Goal: Obtain resource: Download file/media

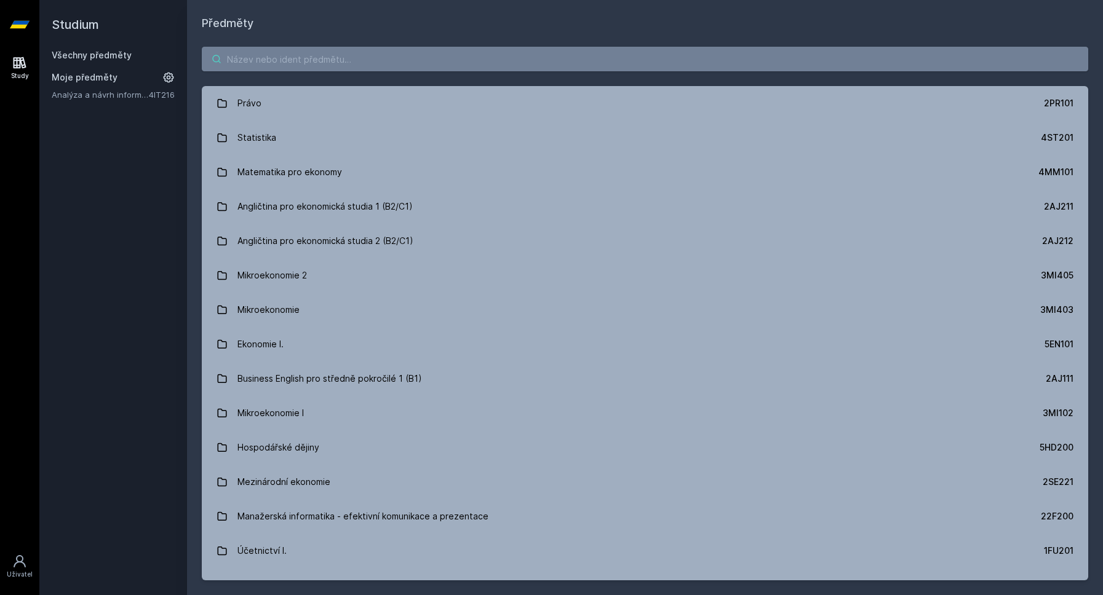
click at [282, 68] on input "search" at bounding box center [645, 59] width 886 height 25
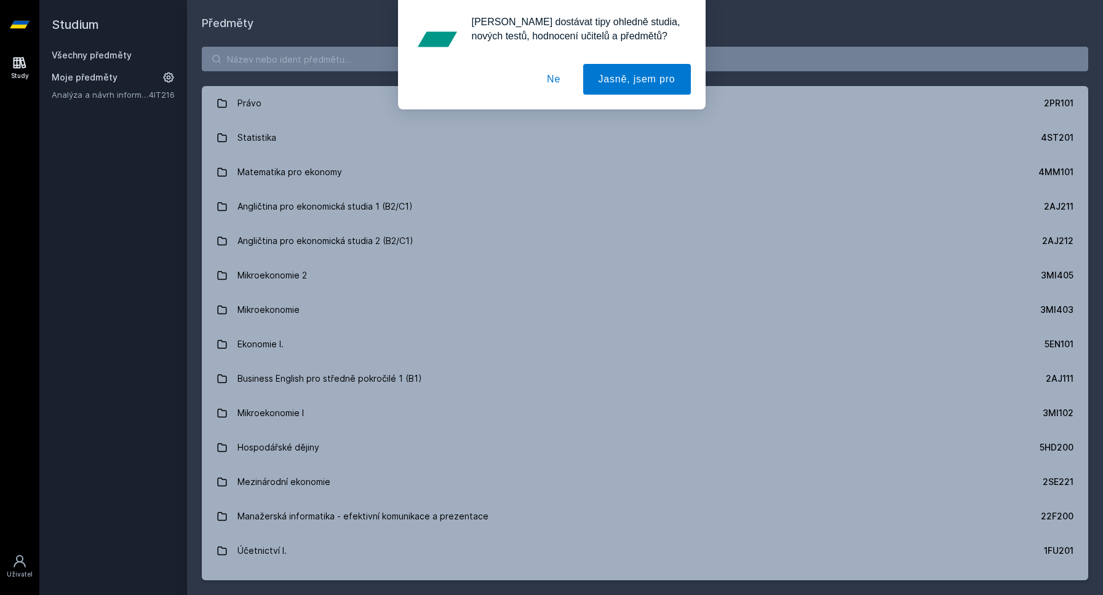
click at [245, 63] on div "[PERSON_NAME] dostávat tipy ohledně studia, nových testů, hodnocení učitelů a p…" at bounding box center [551, 54] width 1103 height 109
click at [560, 81] on button "Ne" at bounding box center [553, 79] width 44 height 31
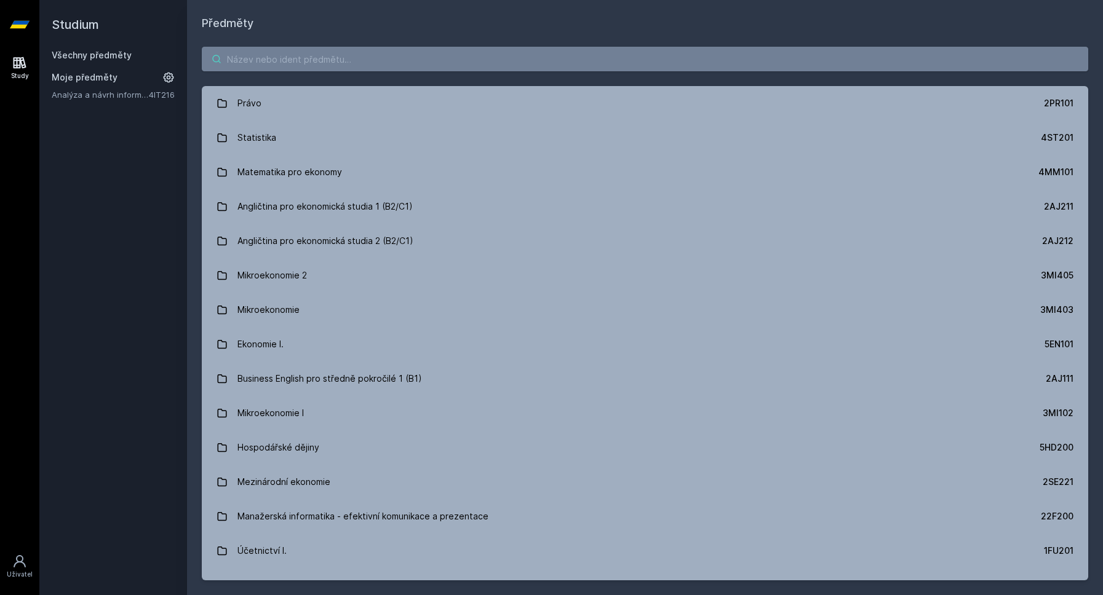
click at [386, 65] on div "[PERSON_NAME] dostávat tipy ohledně studia, nových testů, hodnocení učitelů a p…" at bounding box center [551, 54] width 1103 height 109
click at [384, 63] on input "search" at bounding box center [645, 59] width 886 height 25
paste input "4IZ431"
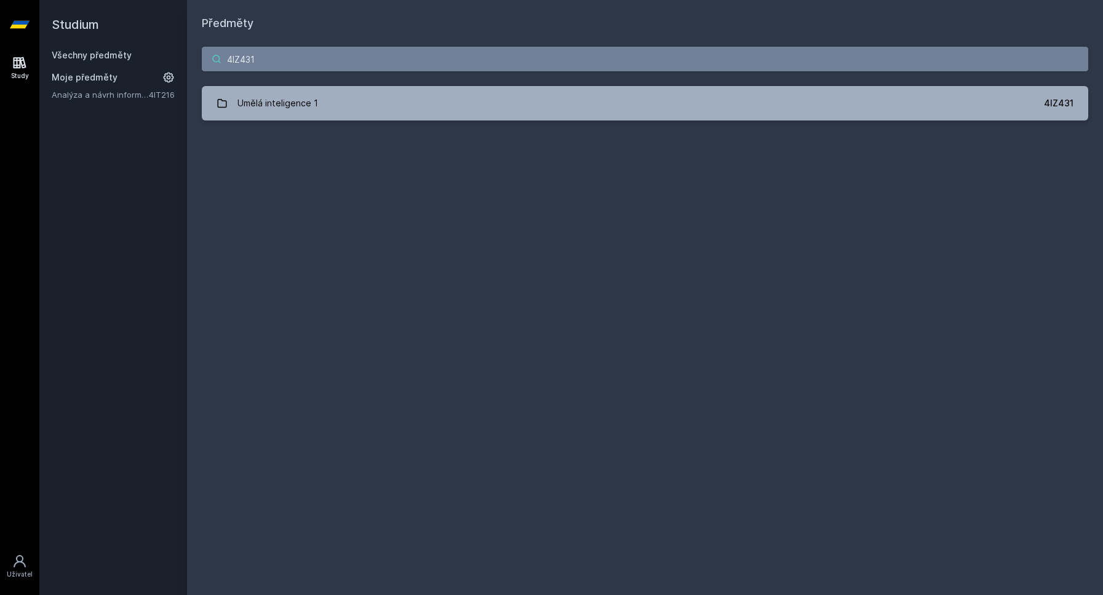
type input "4IZ431"
click at [414, 121] on div "4IZ431 Umělá inteligence 1 4IZ431 Jejda, něco se pokazilo." at bounding box center [645, 83] width 916 height 103
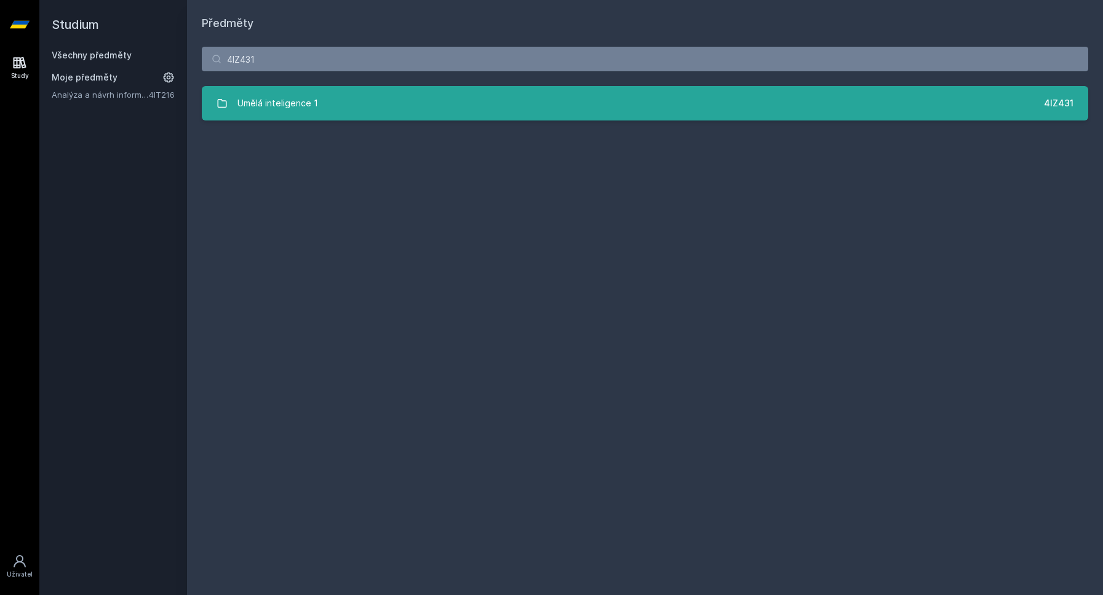
click at [413, 113] on link "Umělá inteligence 1 4IZ431" at bounding box center [645, 103] width 886 height 34
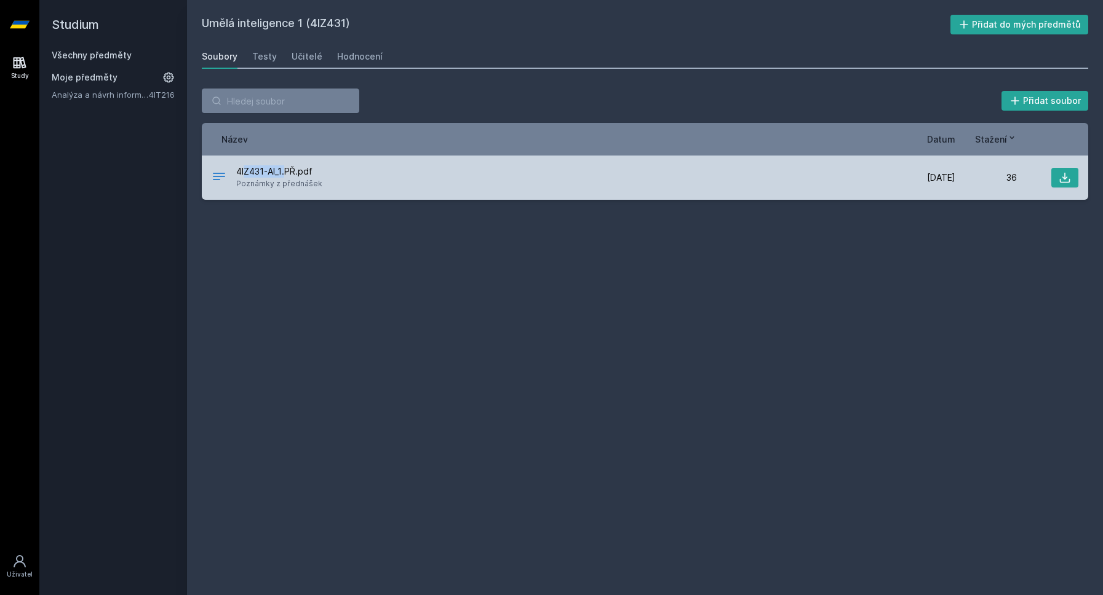
drag, startPoint x: 247, startPoint y: 170, endPoint x: 287, endPoint y: 167, distance: 40.8
click at [287, 167] on span "4IZ431-AI_1.PŘ.pdf" at bounding box center [279, 171] width 86 height 12
click at [1056, 178] on button at bounding box center [1064, 178] width 27 height 20
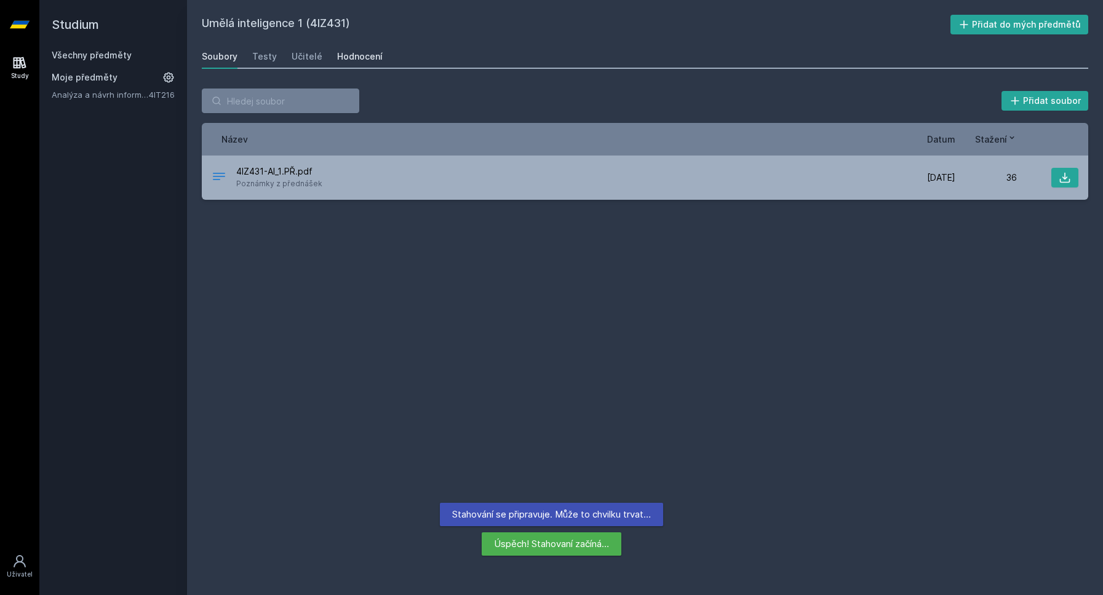
click at [358, 55] on div "Hodnocení" at bounding box center [360, 56] width 46 height 12
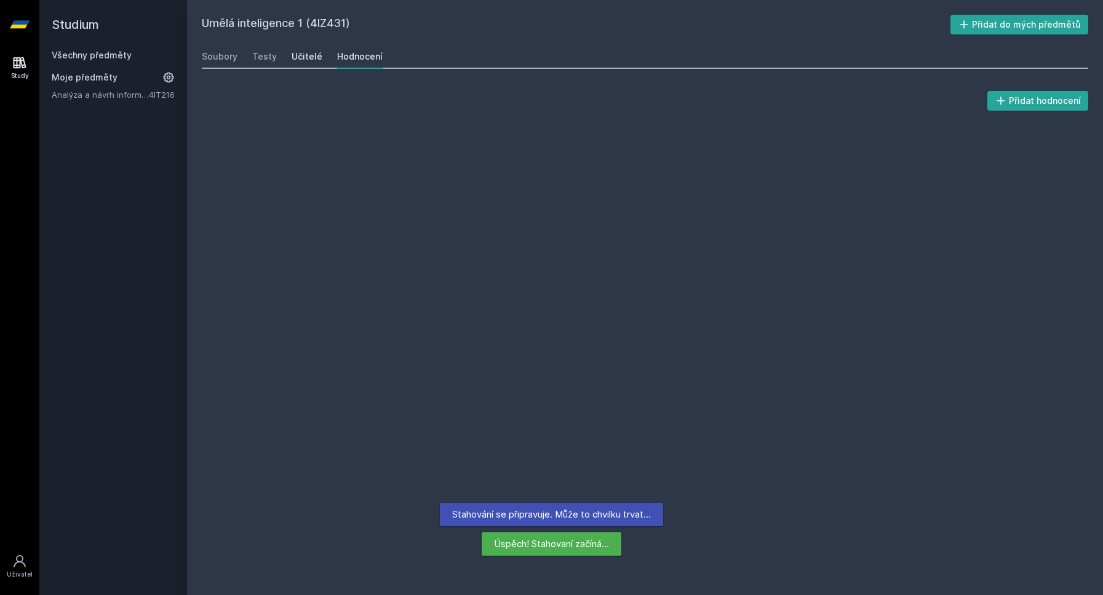
click at [305, 61] on div "Učitelé" at bounding box center [306, 56] width 31 height 12
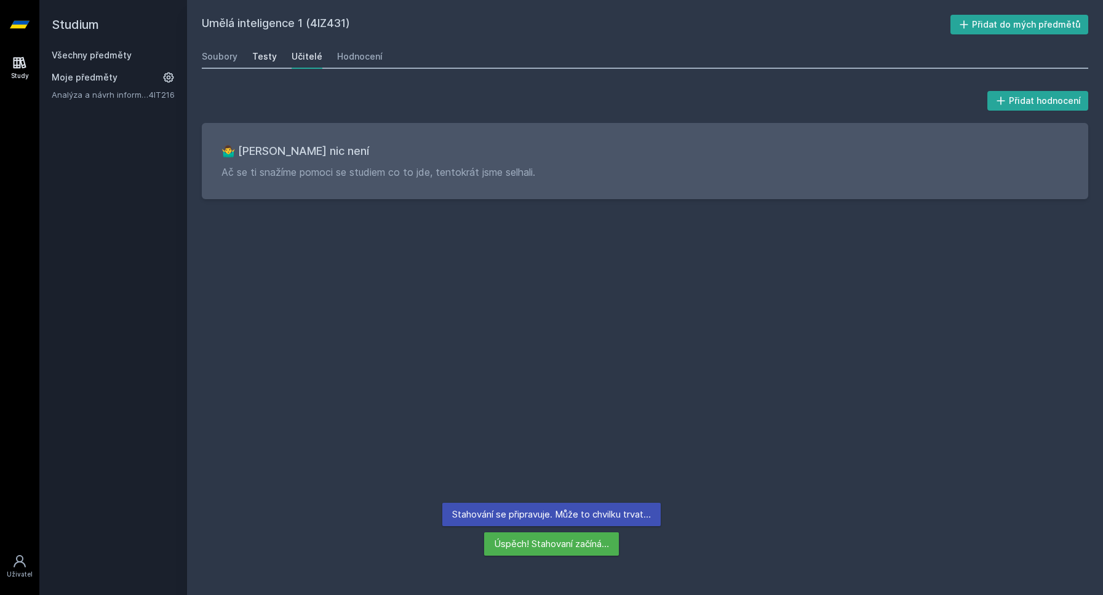
click at [261, 49] on link "Testy" at bounding box center [264, 56] width 25 height 25
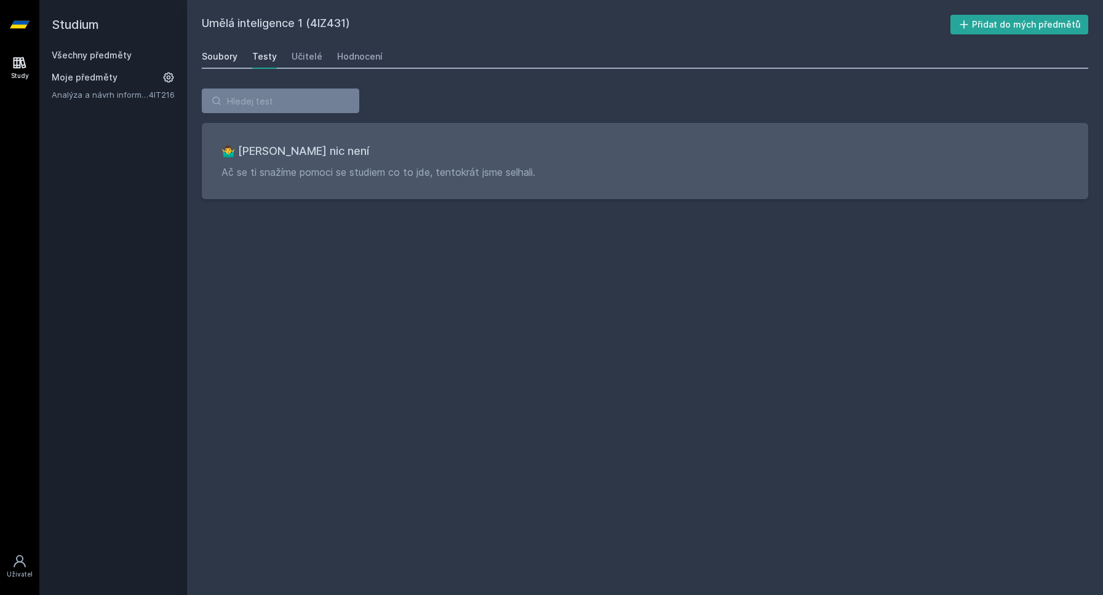
click at [221, 51] on div "Soubory" at bounding box center [220, 56] width 36 height 12
